Goal: Check status

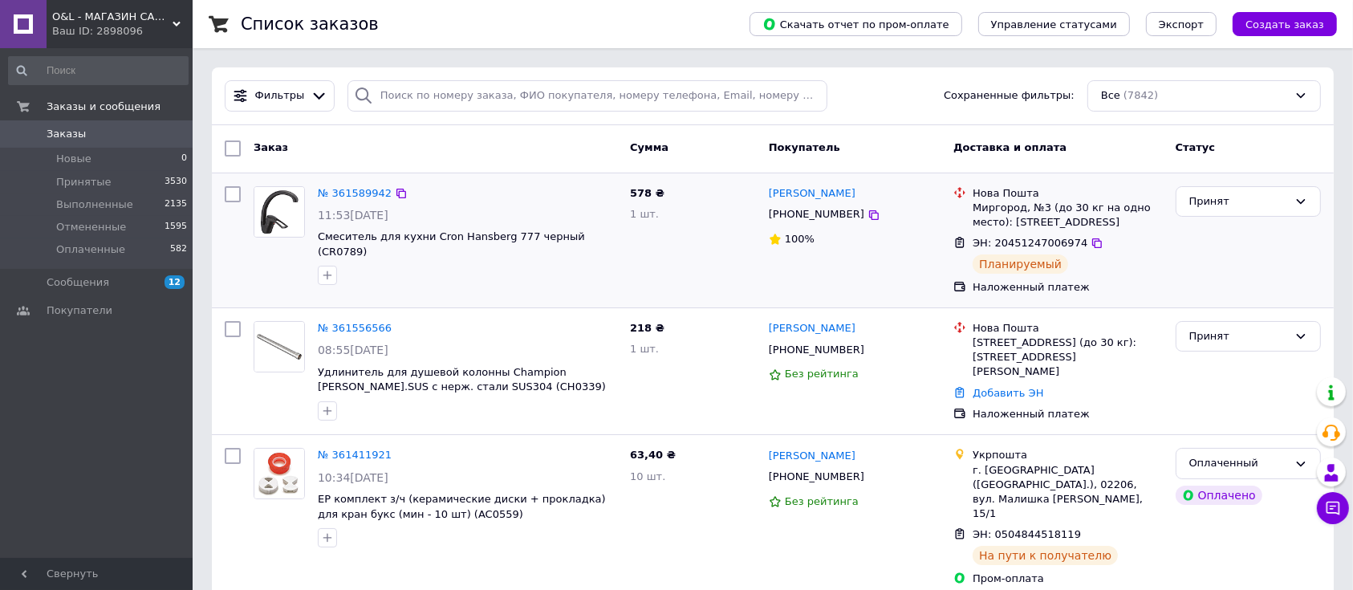
drag, startPoint x: 855, startPoint y: 349, endPoint x: 673, endPoint y: 248, distance: 208.4
click at [868, 349] on icon at bounding box center [874, 349] width 13 height 13
click at [360, 328] on link "№ 361556566" at bounding box center [355, 328] width 74 height 12
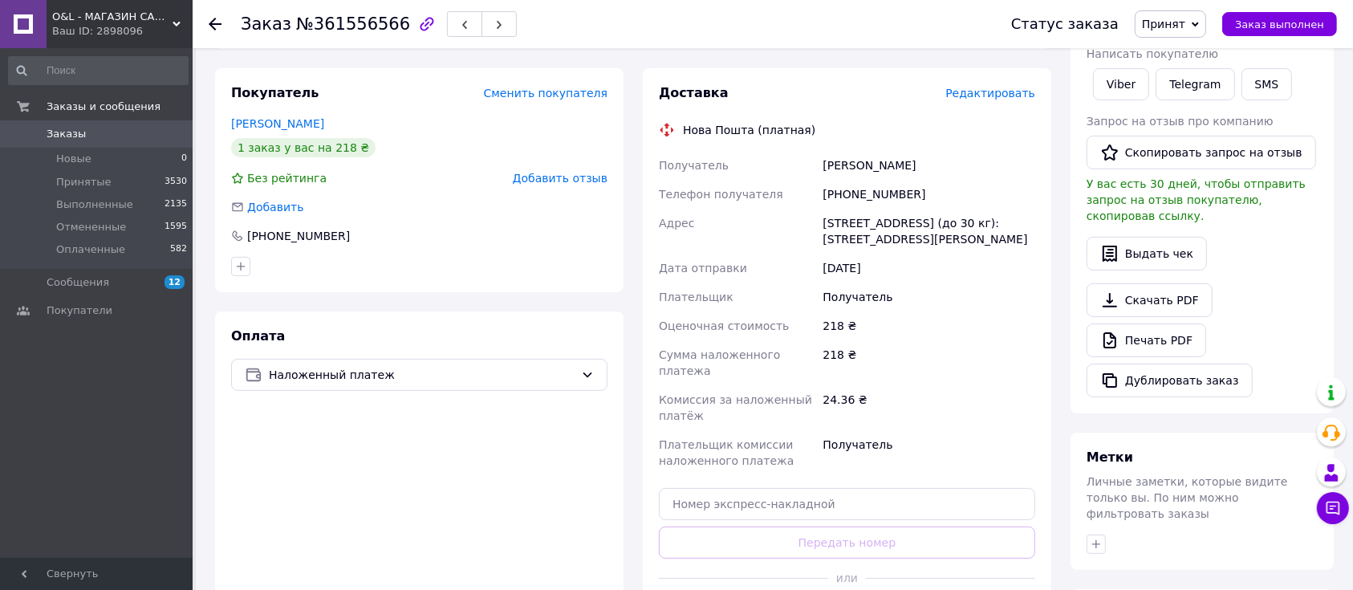
scroll to position [465, 0]
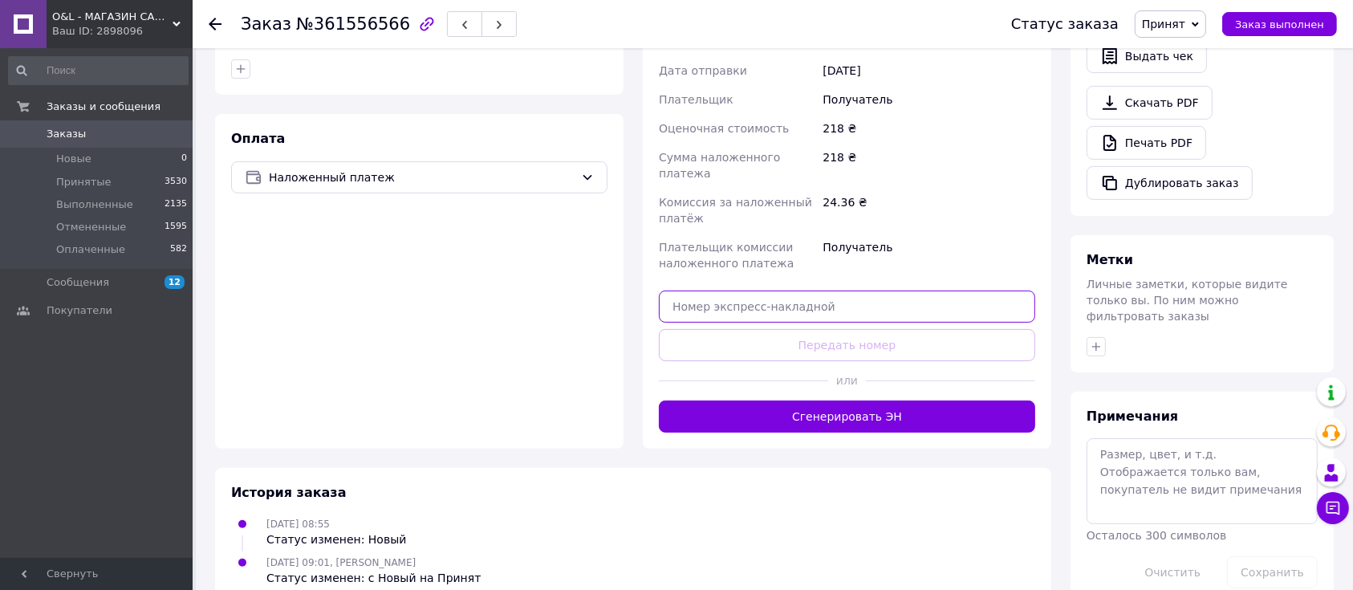
click at [786, 291] on input "text" at bounding box center [847, 307] width 376 height 32
paste input "20451247287074"
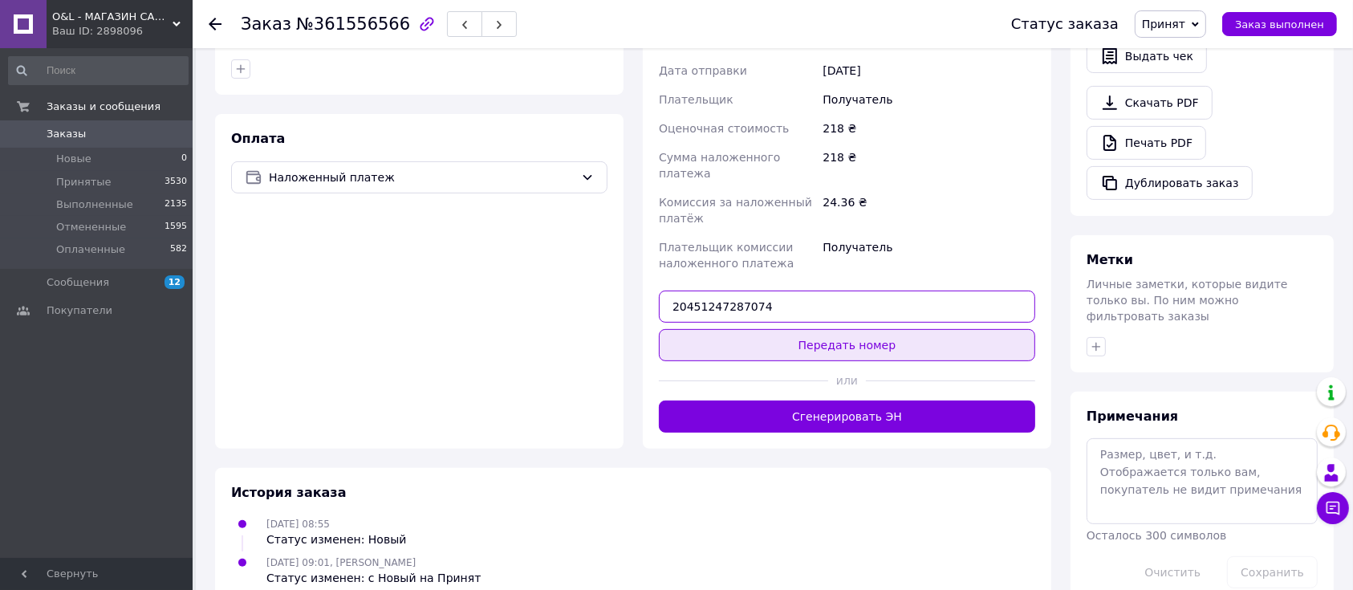
type input "20451247287074"
click at [790, 329] on button "Передать номер" at bounding box center [847, 345] width 376 height 32
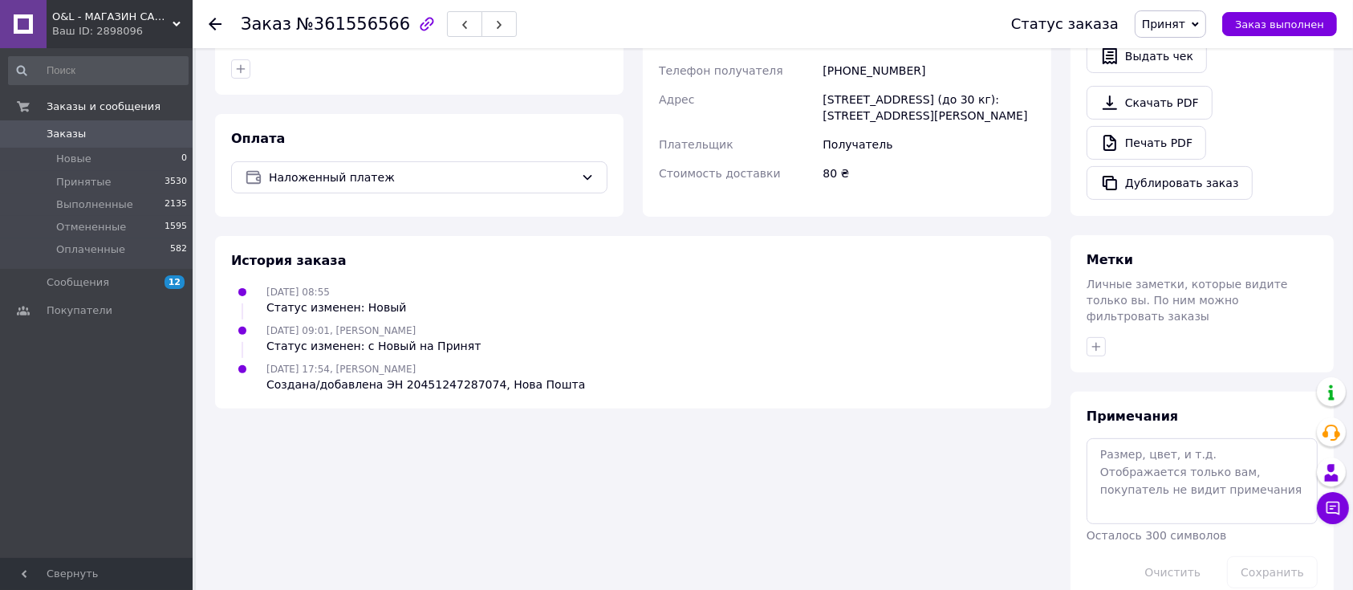
click at [220, 22] on use at bounding box center [215, 24] width 13 height 13
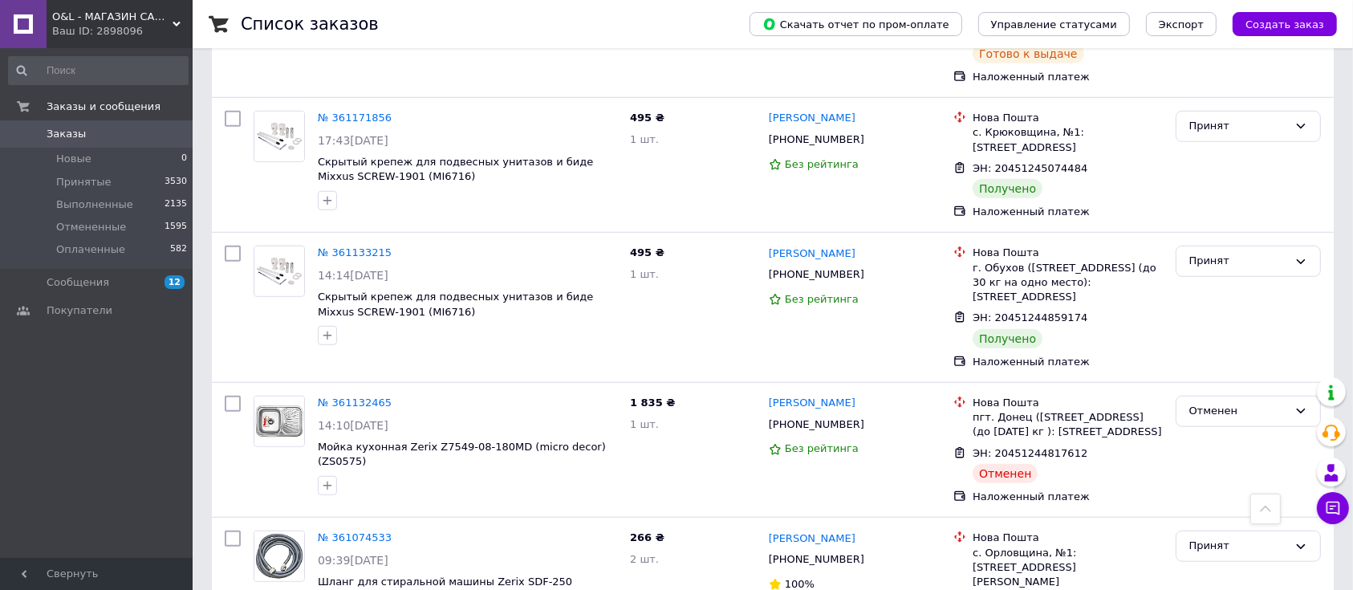
scroll to position [1284, 0]
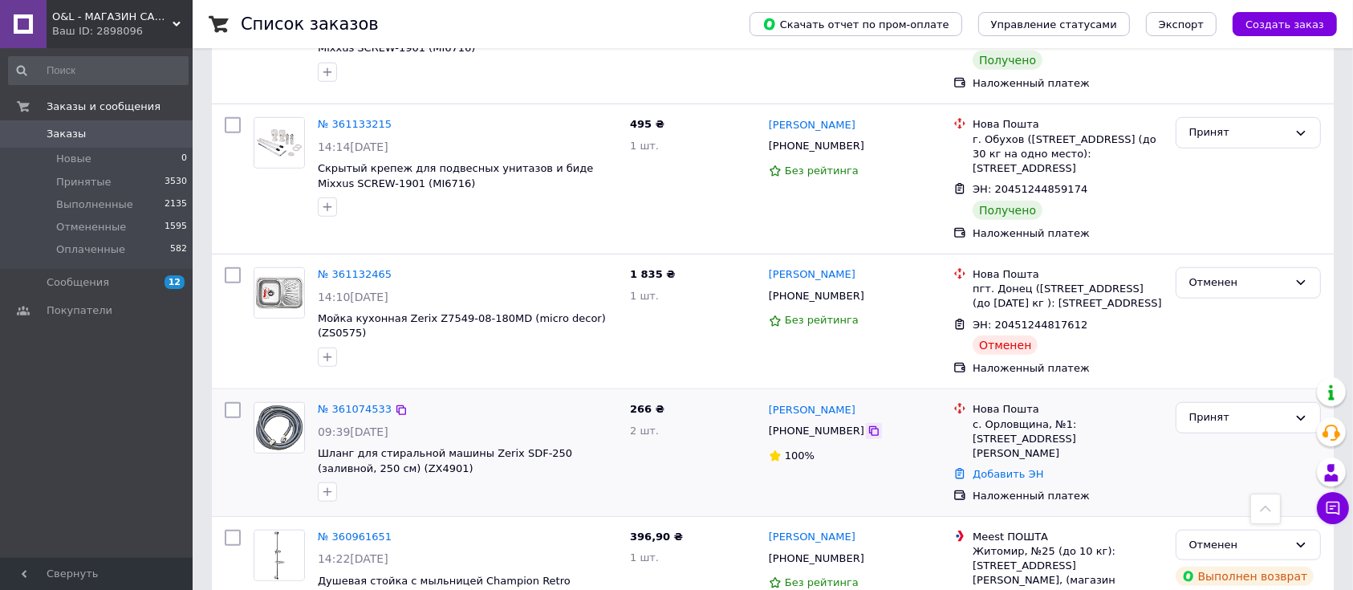
click at [868, 425] on icon at bounding box center [874, 431] width 13 height 13
click at [353, 403] on link "№ 361074533" at bounding box center [355, 409] width 74 height 12
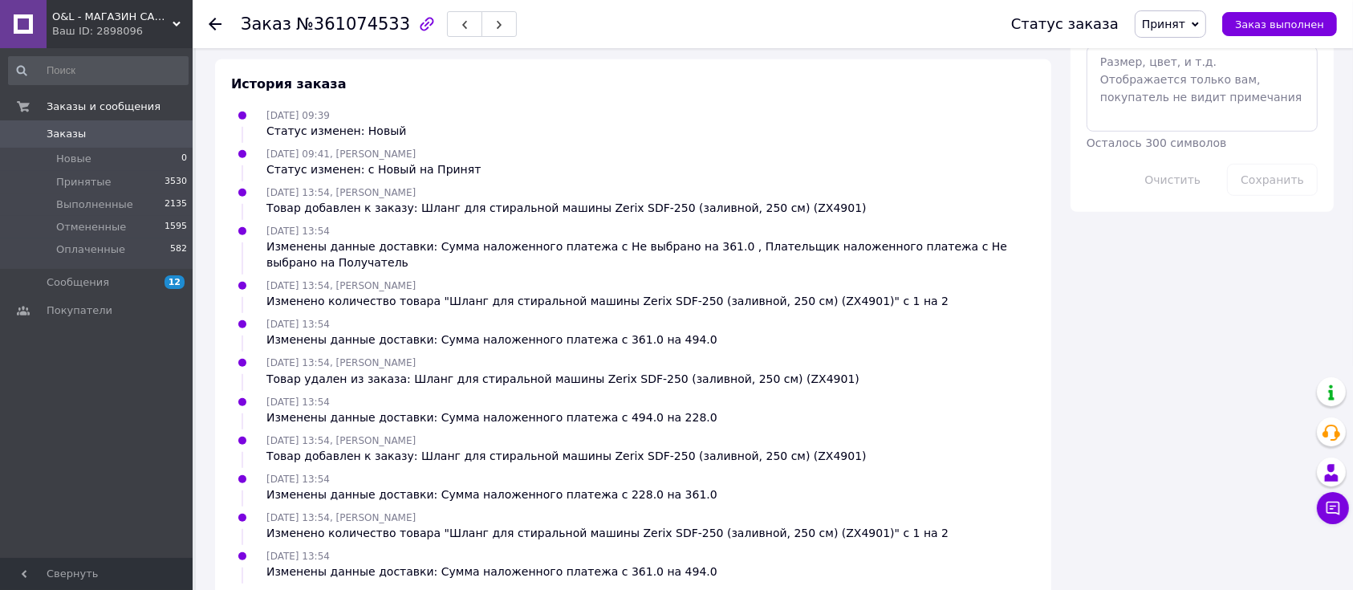
scroll to position [51, 0]
